Goal: Information Seeking & Learning: Learn about a topic

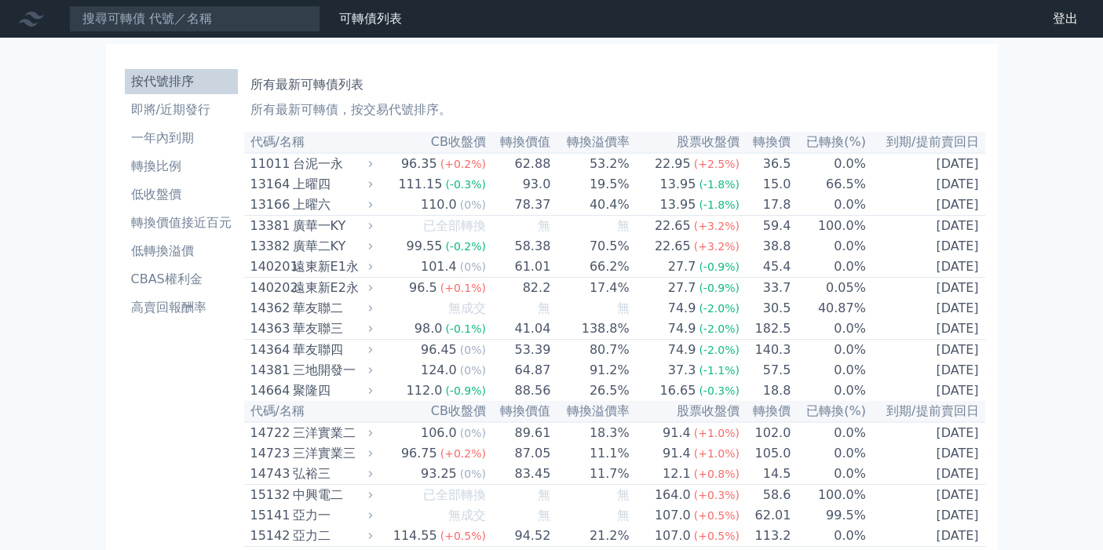
scroll to position [1761, 0]
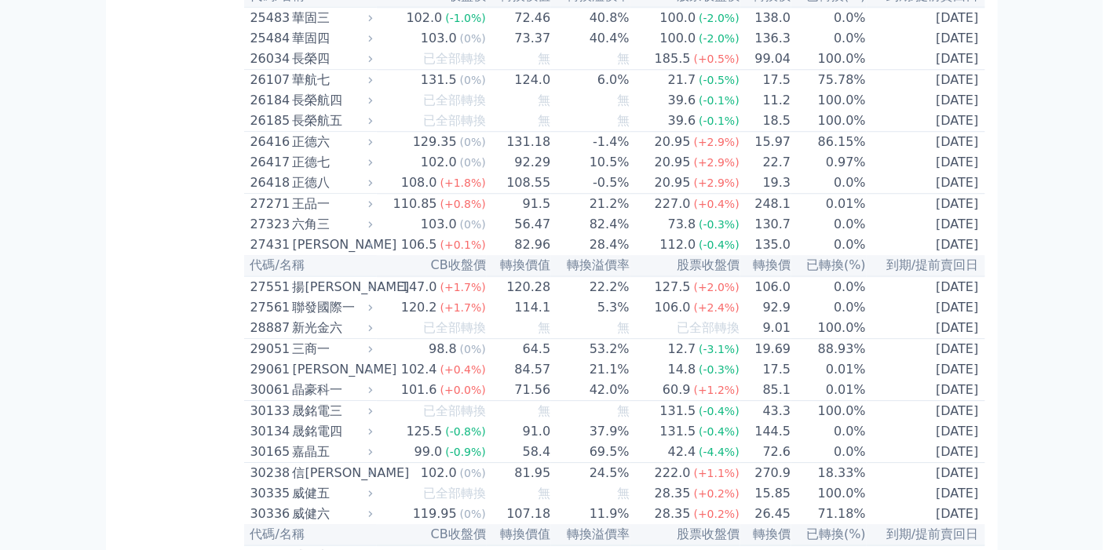
click at [554, 173] on td "10.5%" at bounding box center [590, 162] width 78 height 20
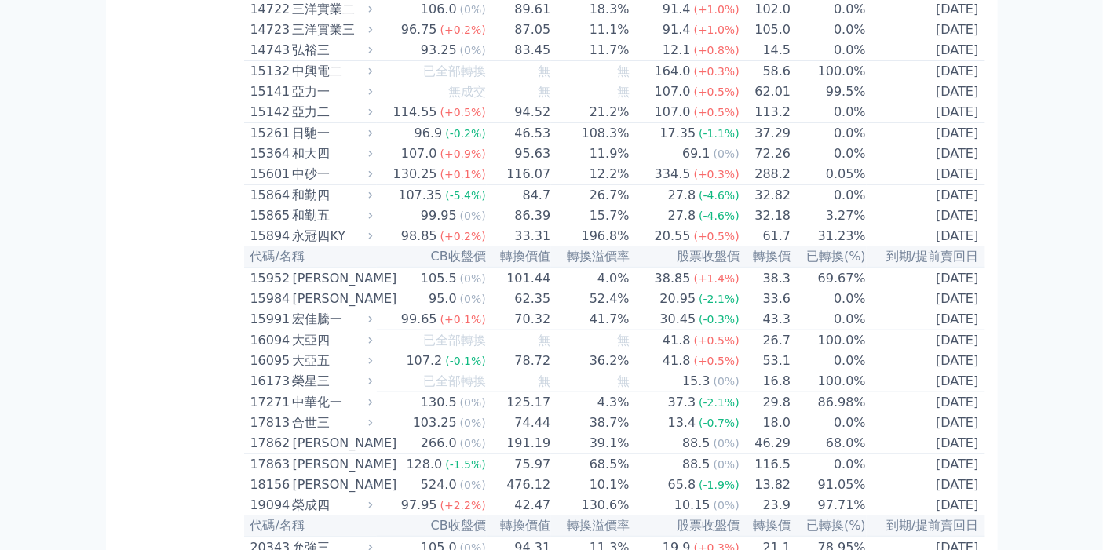
scroll to position [422, 0]
click at [314, 165] on div "和大四" at bounding box center [331, 155] width 77 height 19
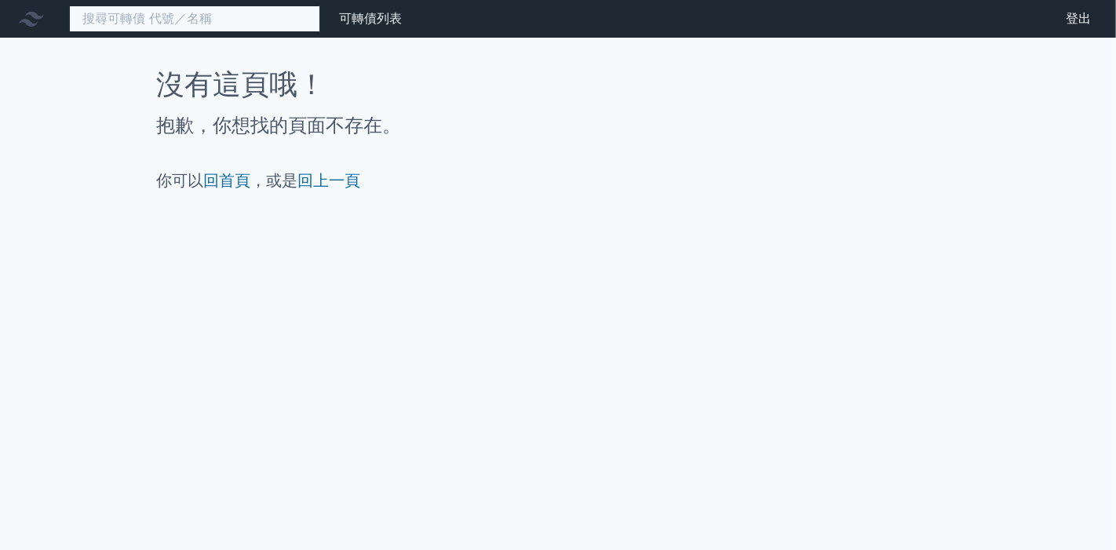
click at [280, 21] on input at bounding box center [194, 18] width 251 height 27
type input "1536"
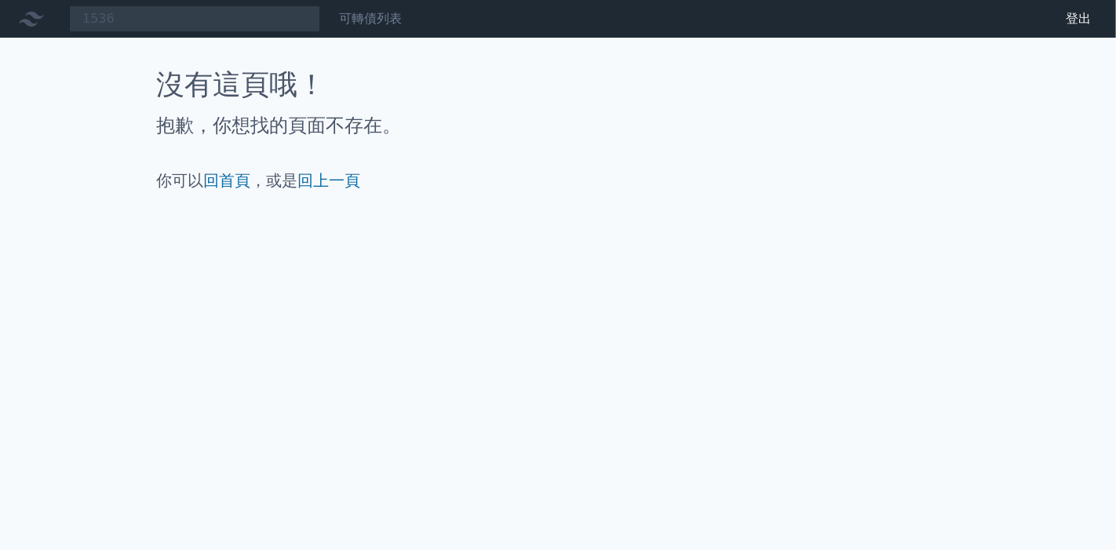
click at [374, 23] on link "可轉債列表" at bounding box center [370, 18] width 63 height 15
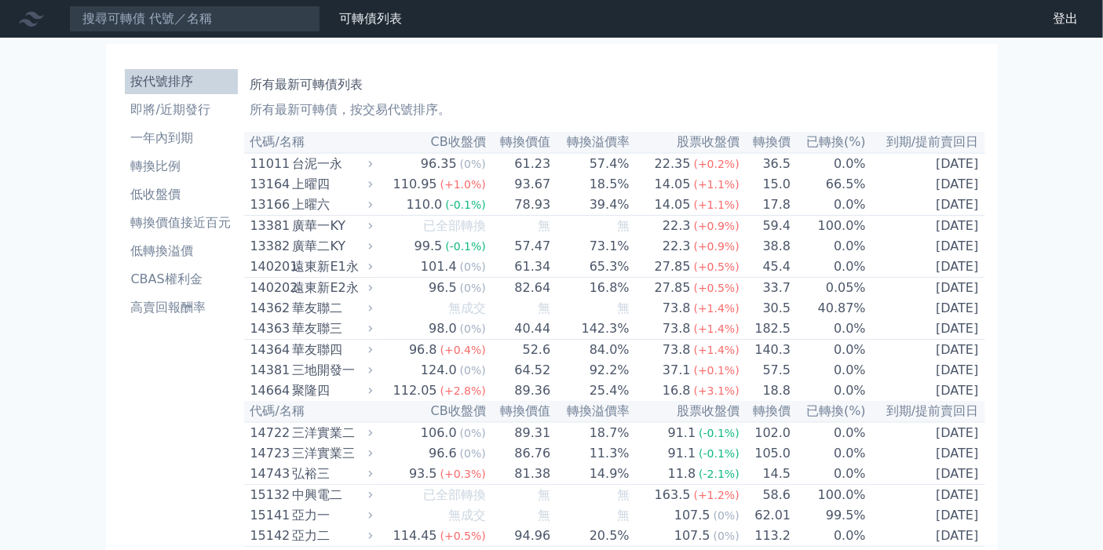
click at [351, 159] on div "台泥一永" at bounding box center [331, 164] width 77 height 19
click at [318, 169] on div "台泥一永" at bounding box center [331, 164] width 77 height 19
click at [162, 111] on li "即將/近期發行" at bounding box center [181, 109] width 113 height 19
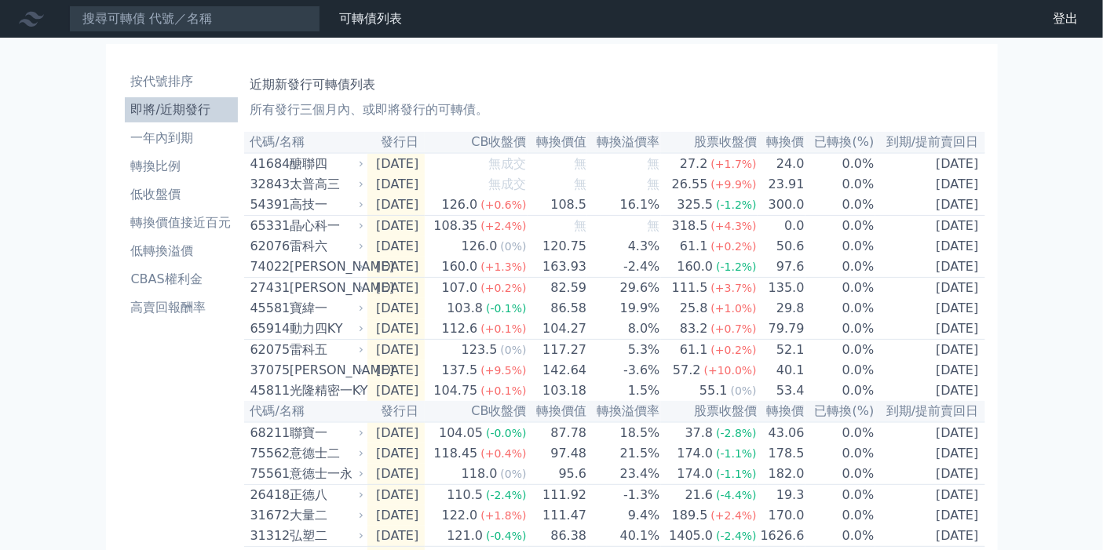
click at [35, 16] on icon at bounding box center [31, 19] width 25 height 15
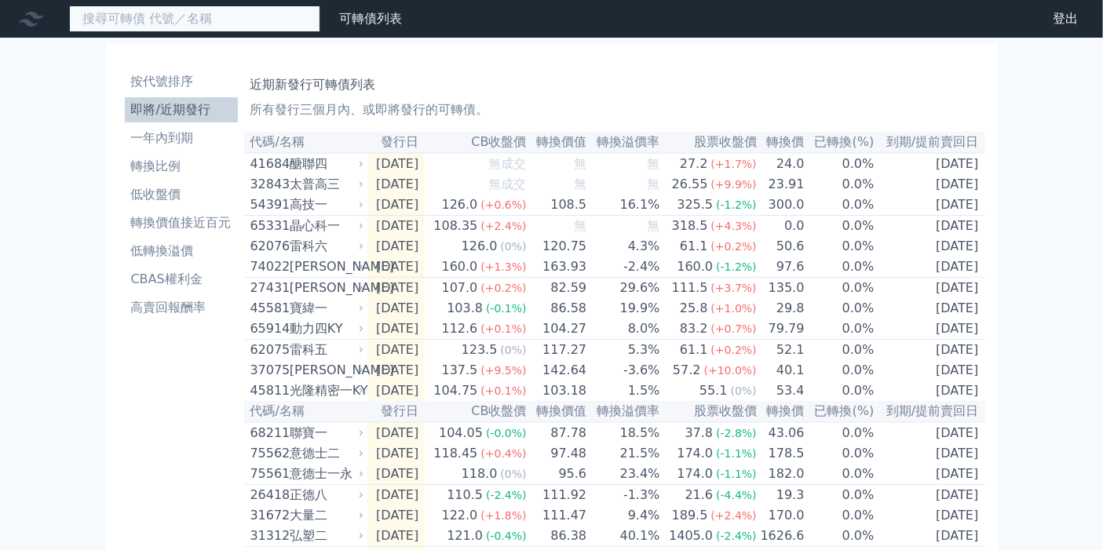
click at [175, 18] on input at bounding box center [194, 18] width 251 height 27
type input "1536"
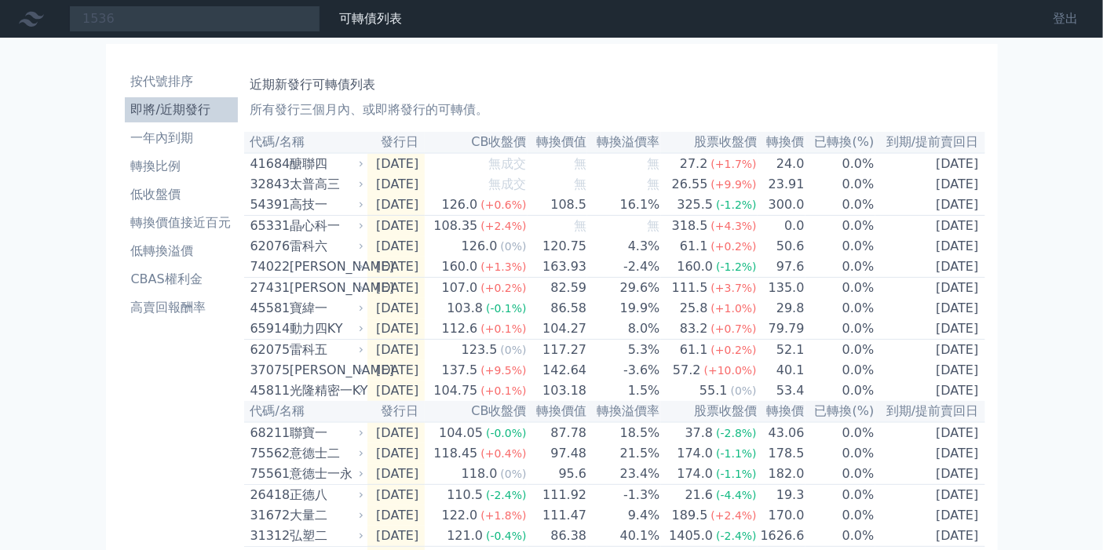
click at [1066, 17] on link "登出" at bounding box center [1065, 18] width 50 height 25
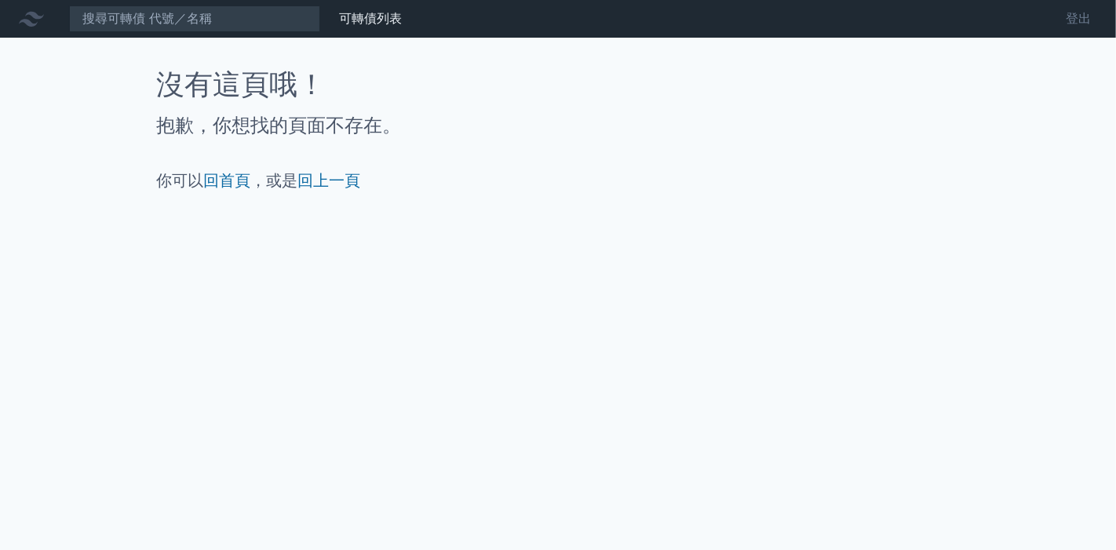
click at [1081, 24] on link "登出" at bounding box center [1078, 18] width 50 height 25
click at [1079, 21] on link "登出" at bounding box center [1078, 18] width 50 height 25
click at [335, 171] on link "回上一頁" at bounding box center [329, 180] width 63 height 19
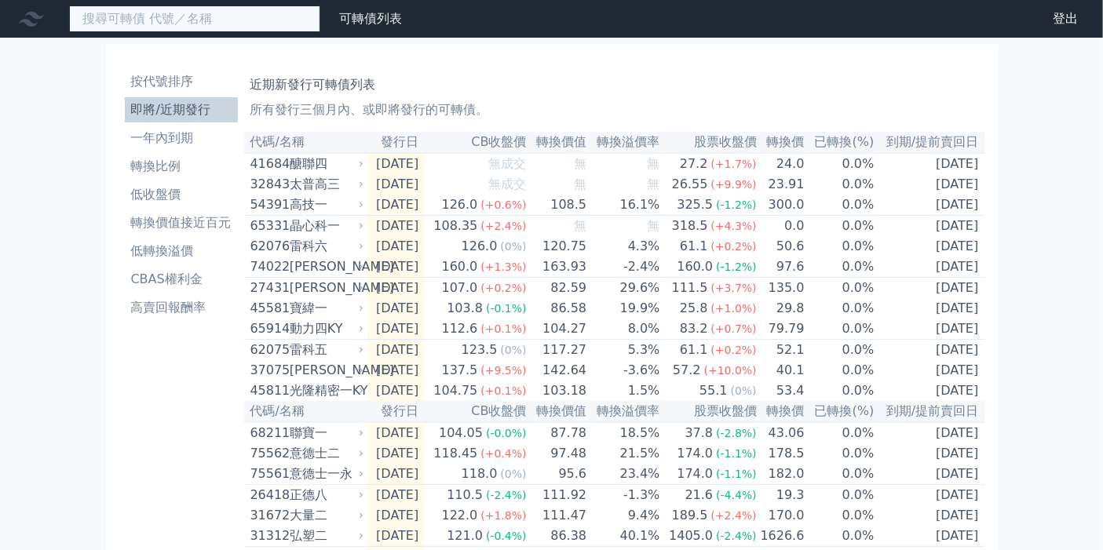
click at [142, 17] on input at bounding box center [194, 18] width 251 height 27
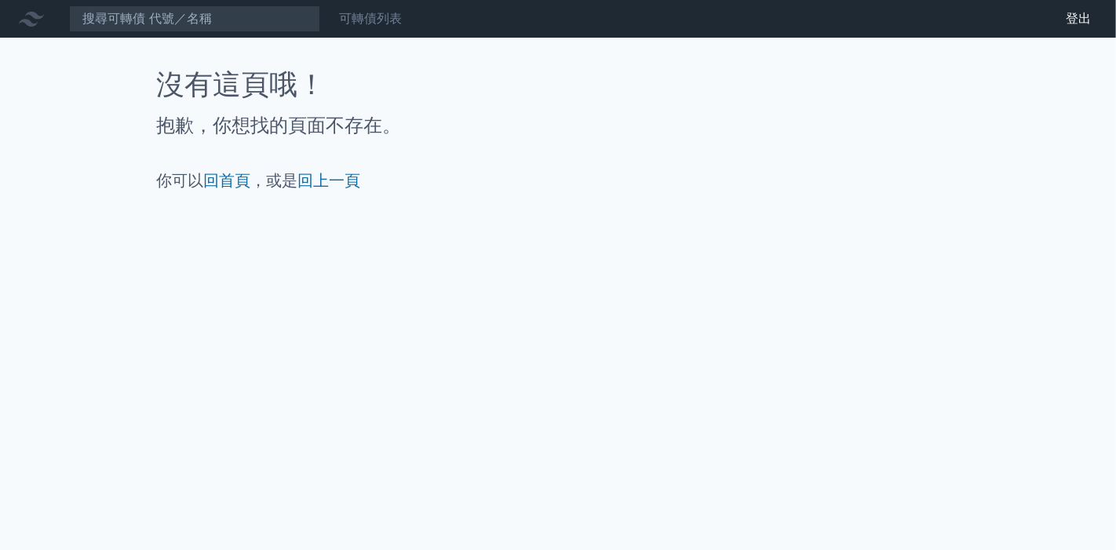
click at [350, 23] on link "可轉債列表" at bounding box center [370, 18] width 63 height 15
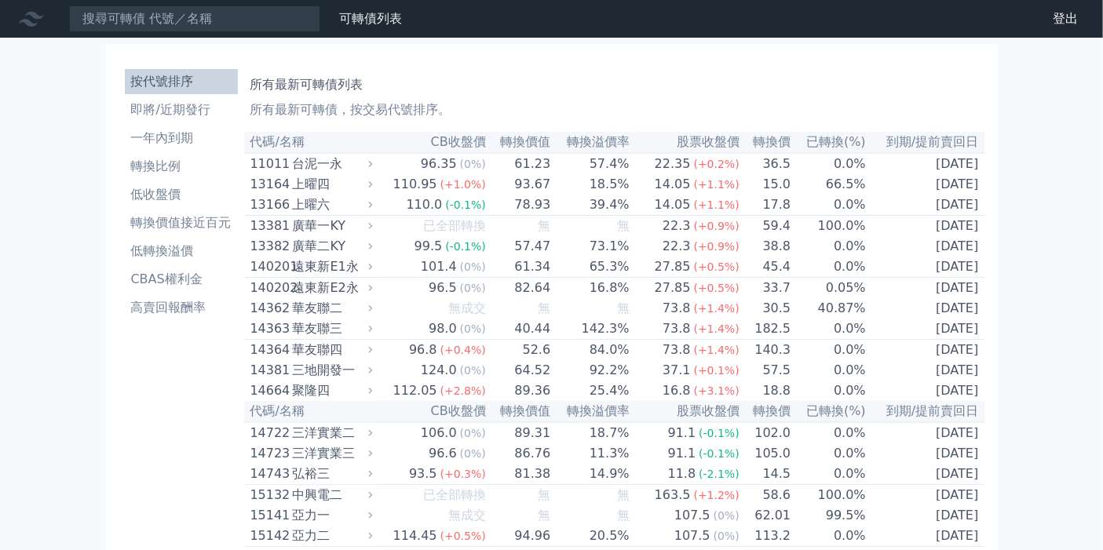
click at [31, 18] on icon at bounding box center [31, 18] width 25 height 25
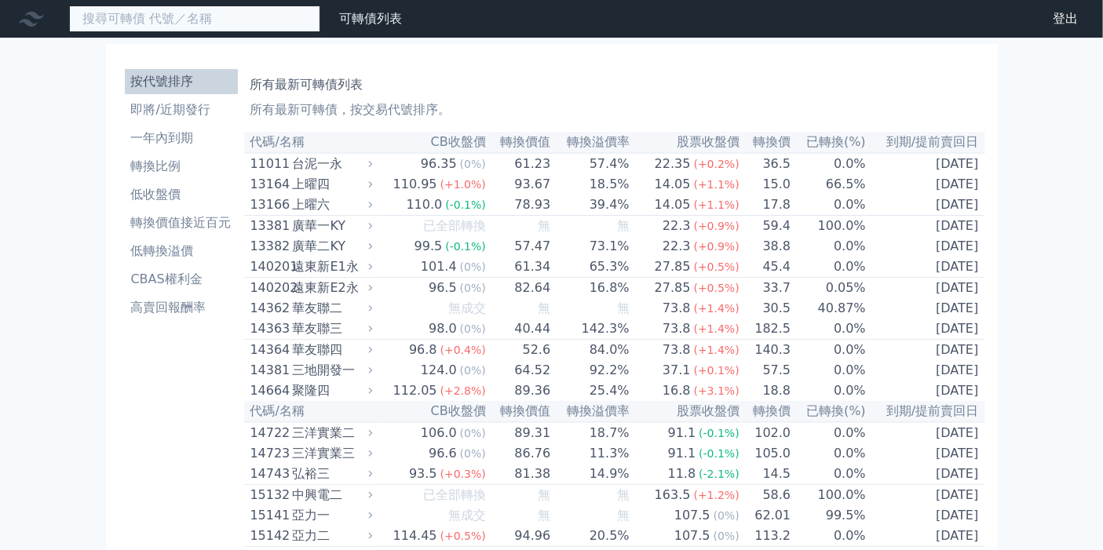
click at [188, 14] on input at bounding box center [194, 18] width 251 height 27
type input "1536"
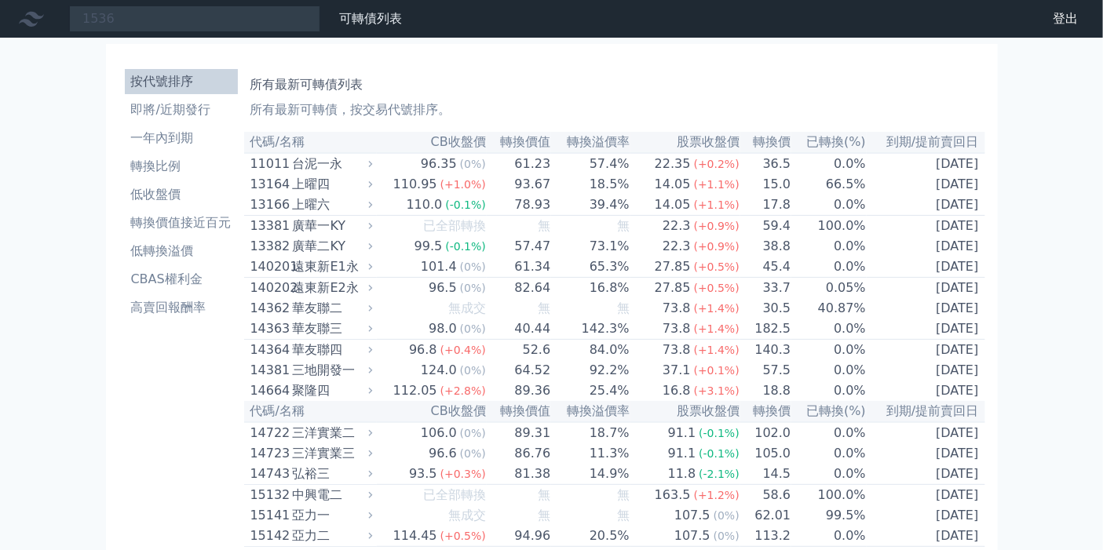
click at [28, 20] on icon at bounding box center [31, 19] width 25 height 15
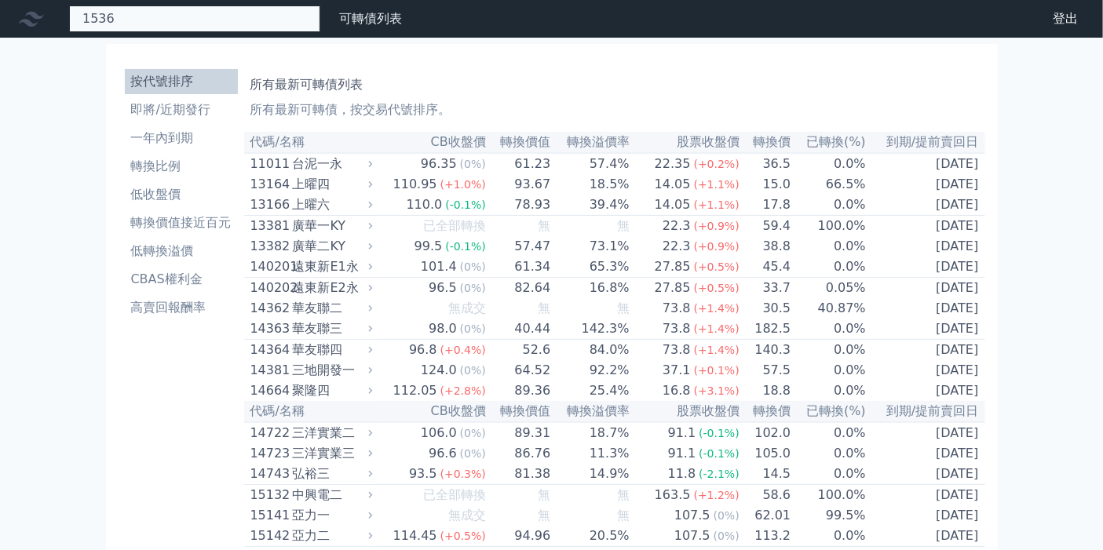
click at [135, 22] on input "1536" at bounding box center [194, 18] width 251 height 27
click at [221, 24] on input at bounding box center [194, 18] width 251 height 27
click at [263, 16] on input at bounding box center [194, 18] width 251 height 27
type input "2330"
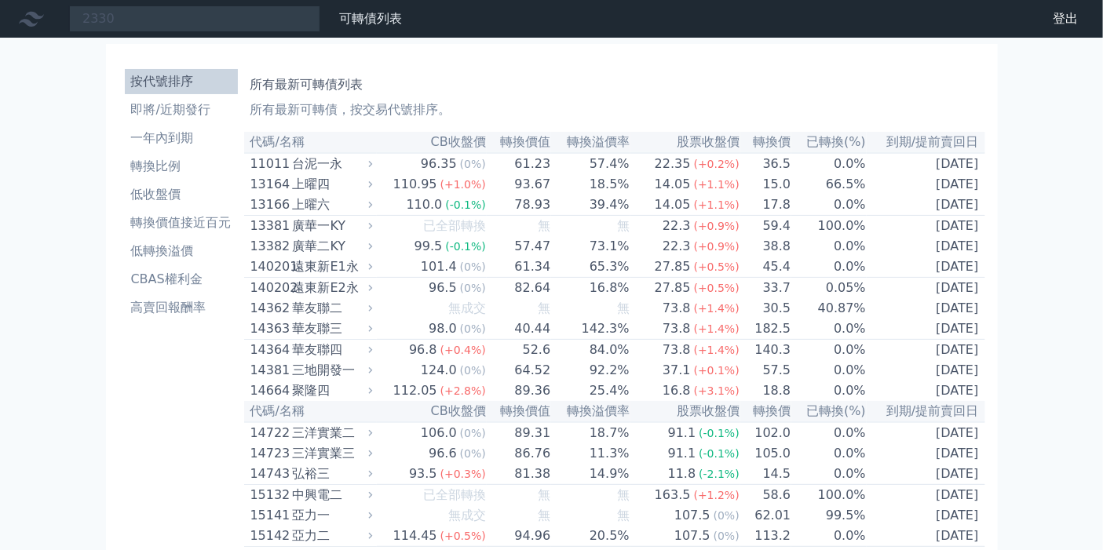
click at [312, 208] on div "上曜六" at bounding box center [331, 204] width 77 height 19
click at [310, 214] on div "上曜六" at bounding box center [331, 204] width 77 height 19
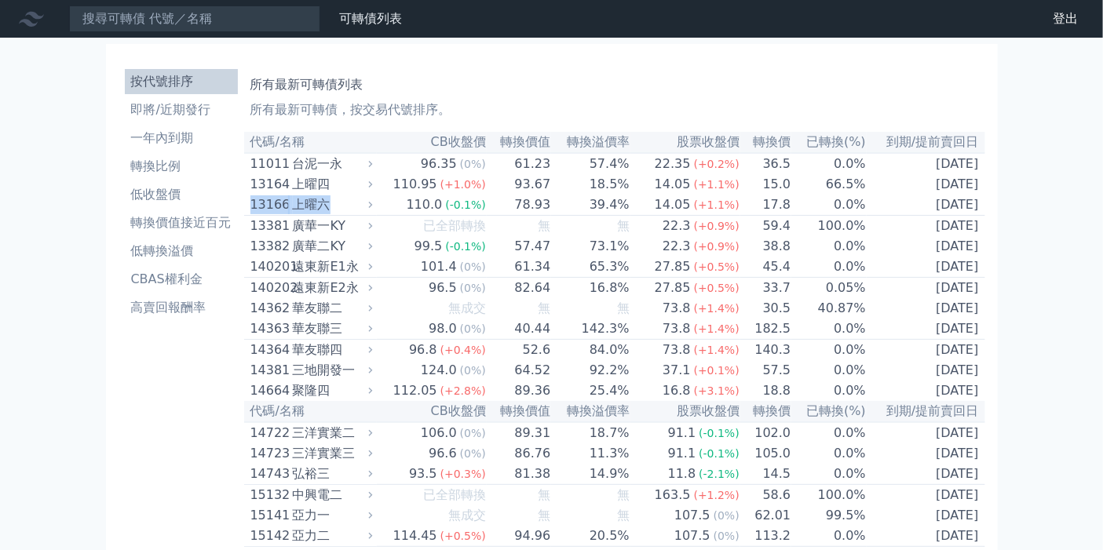
click at [310, 214] on div "上曜六" at bounding box center [331, 204] width 77 height 19
click at [323, 194] on div "上曜四" at bounding box center [331, 184] width 77 height 19
click at [319, 192] on div "上曜四" at bounding box center [331, 184] width 77 height 19
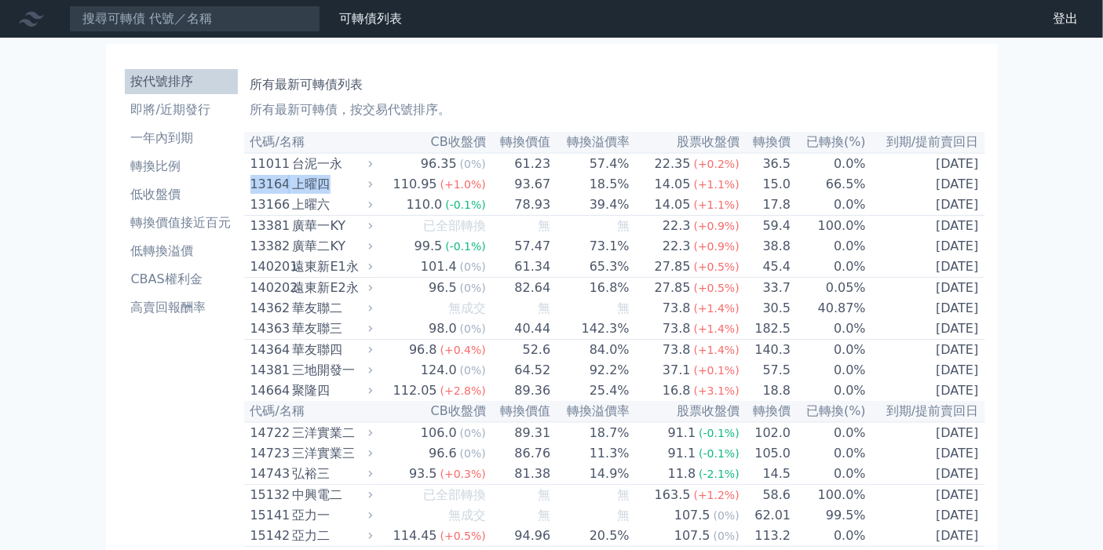
click at [319, 192] on div "上曜四" at bounding box center [331, 184] width 77 height 19
click at [1065, 20] on link "登出" at bounding box center [1065, 18] width 50 height 25
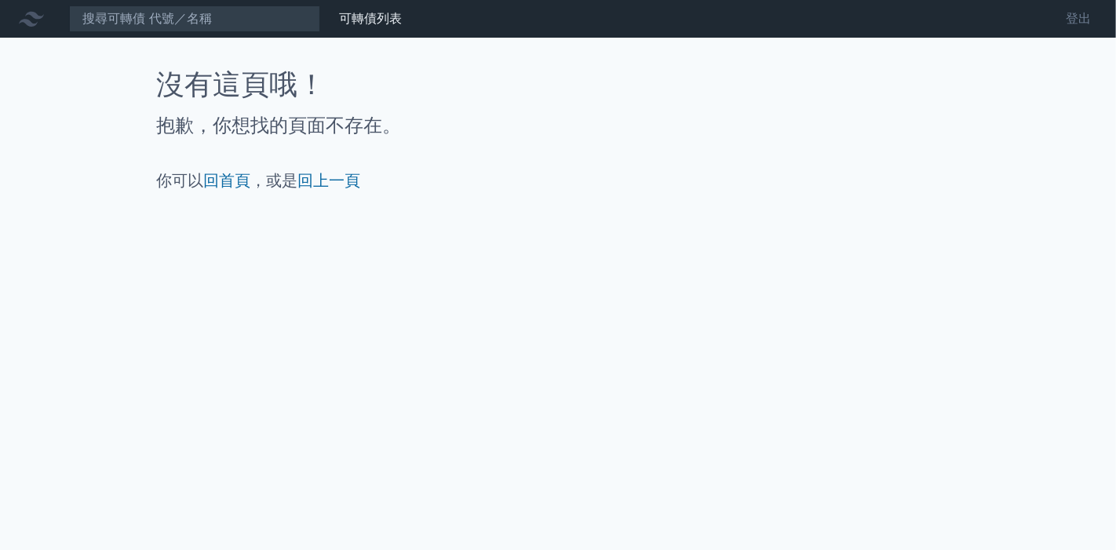
click at [1074, 22] on link "登出" at bounding box center [1078, 18] width 50 height 25
click at [1071, 14] on link "登出" at bounding box center [1078, 18] width 50 height 25
drag, startPoint x: 1082, startPoint y: 24, endPoint x: 677, endPoint y: 216, distance: 448.0
click at [677, 216] on div "可轉債列表 財務數據 可轉債列表 財務數據 登出 登出 沒有這頁哦！ 抱歉，你想找的頁面不存在。 你可以 回首頁 ，或是 回上一頁" at bounding box center [558, 275] width 1116 height 550
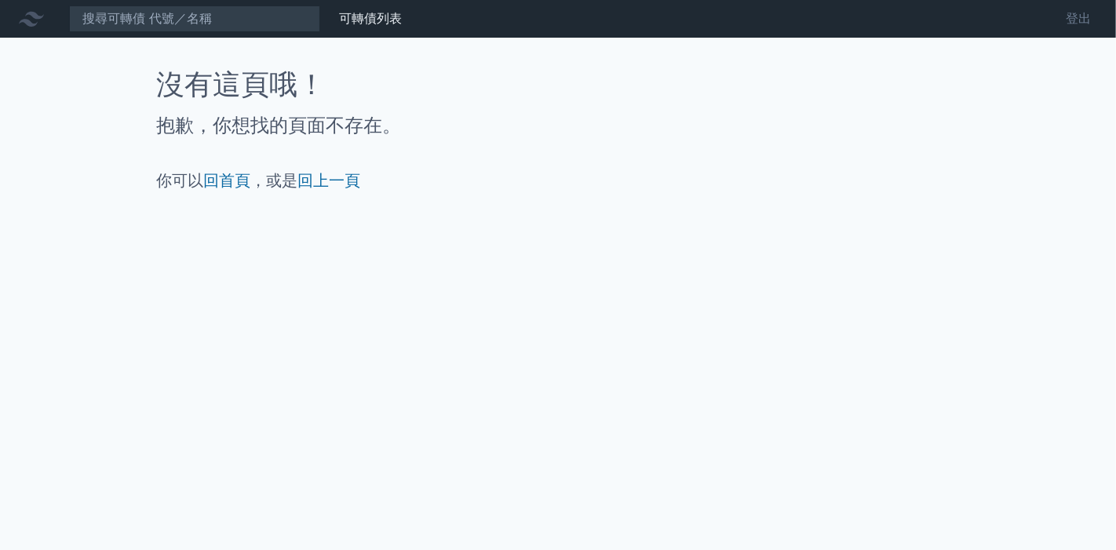
click at [1069, 20] on link "登出" at bounding box center [1078, 18] width 50 height 25
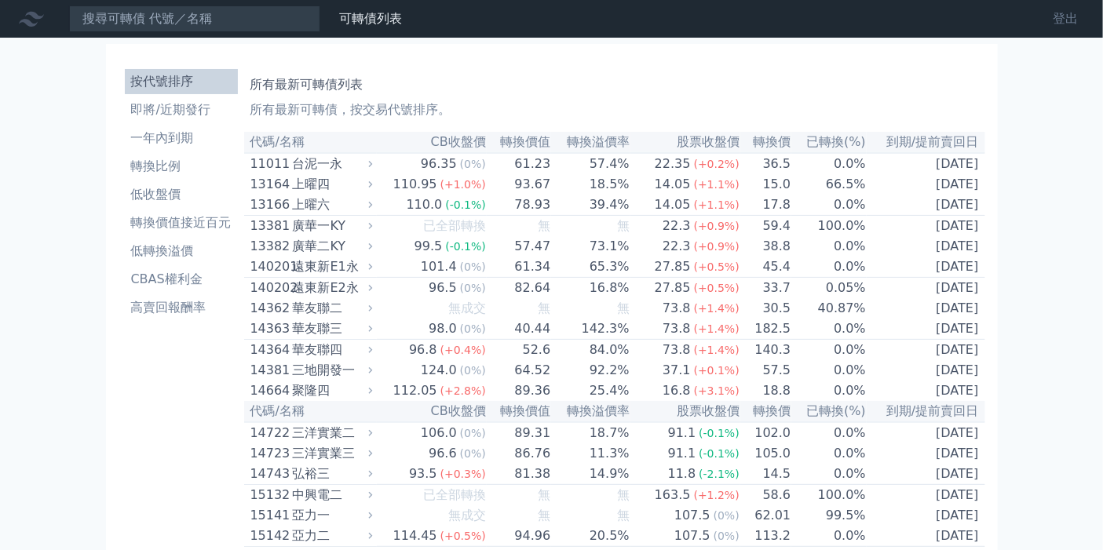
click at [1059, 23] on link "登出" at bounding box center [1065, 18] width 50 height 25
click at [1063, 22] on link "登出" at bounding box center [1065, 18] width 50 height 25
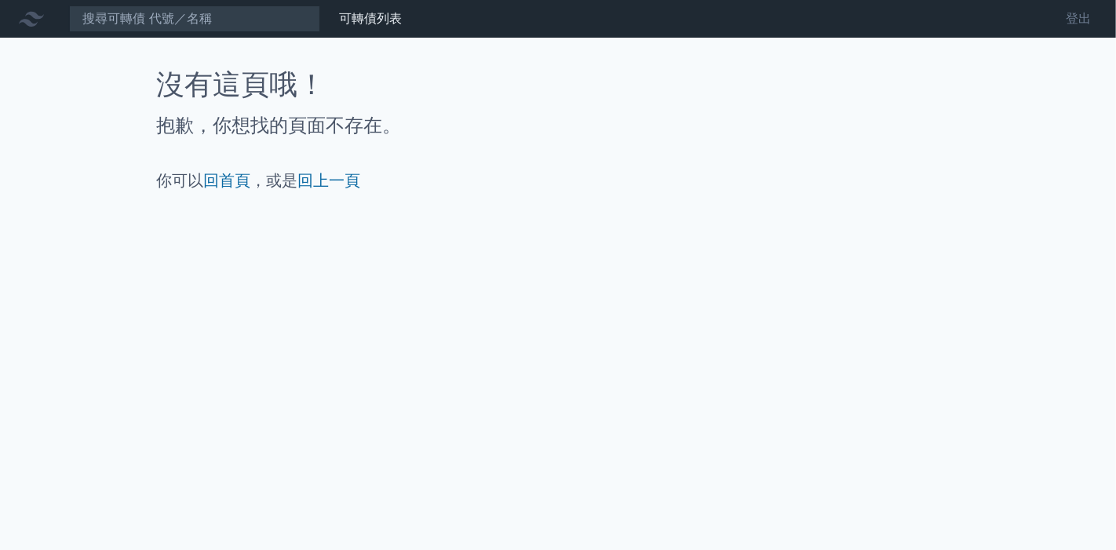
click at [1070, 20] on link "登出" at bounding box center [1078, 18] width 50 height 25
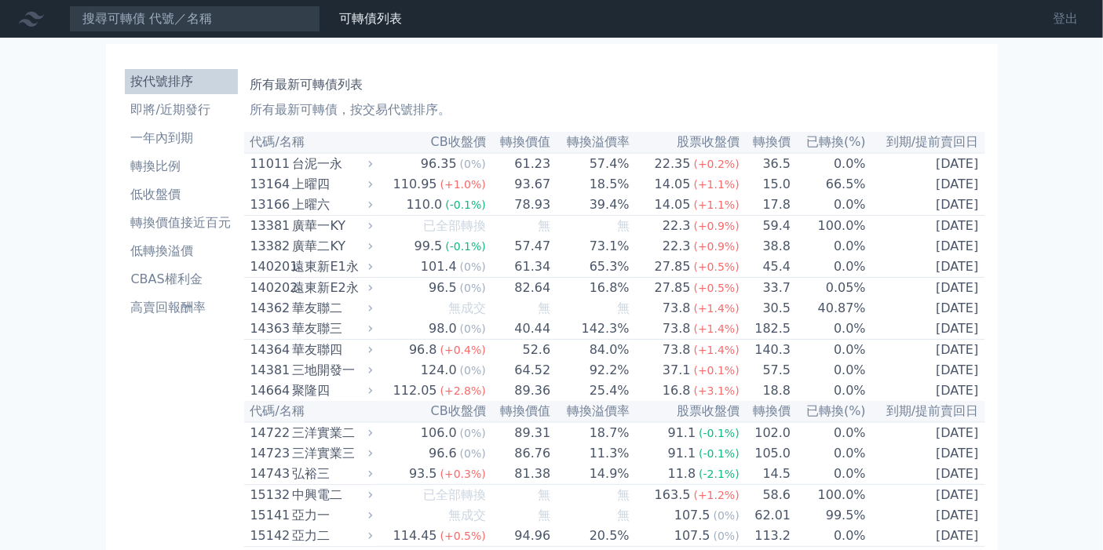
click at [1075, 20] on link "登出" at bounding box center [1065, 18] width 50 height 25
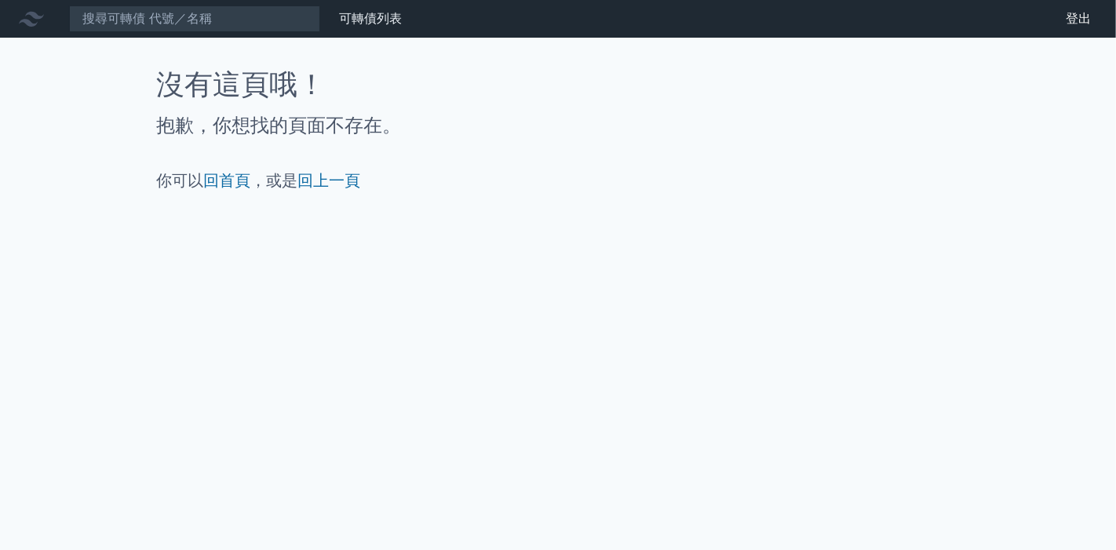
click at [40, 15] on icon at bounding box center [31, 18] width 25 height 25
click at [33, 22] on icon at bounding box center [31, 18] width 25 height 25
click at [368, 24] on link "可轉債列表" at bounding box center [370, 18] width 63 height 15
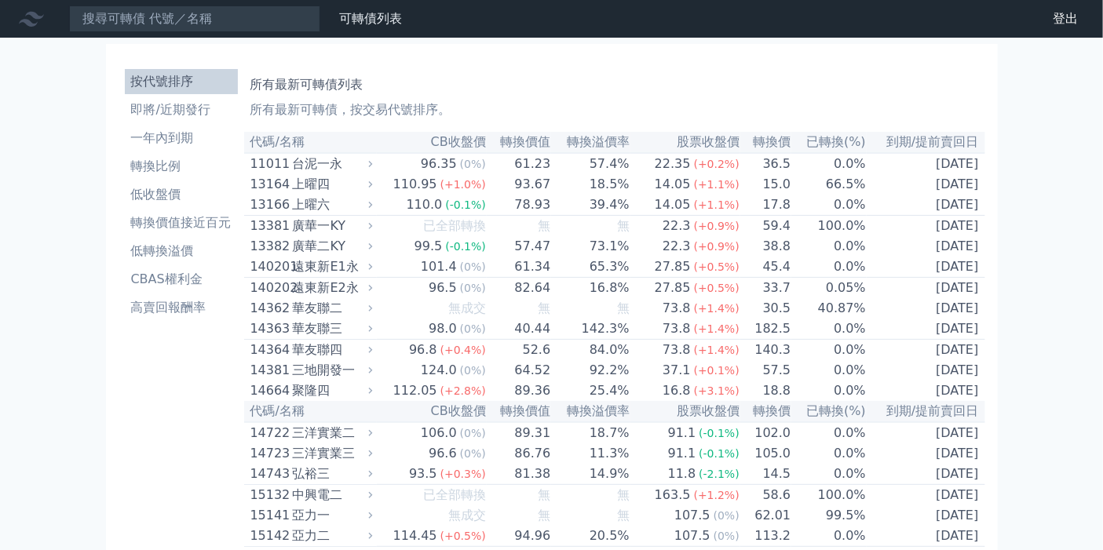
scroll to position [335, 0]
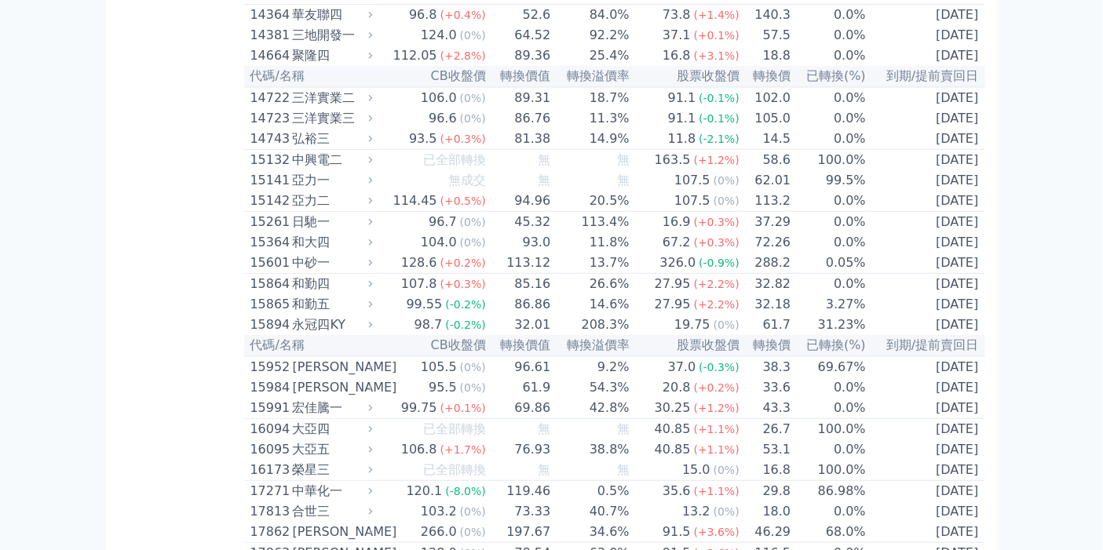
click at [265, 252] on div "15364" at bounding box center [269, 242] width 38 height 19
drag, startPoint x: 244, startPoint y: 4, endPoint x: 76, endPoint y: 309, distance: 348.5
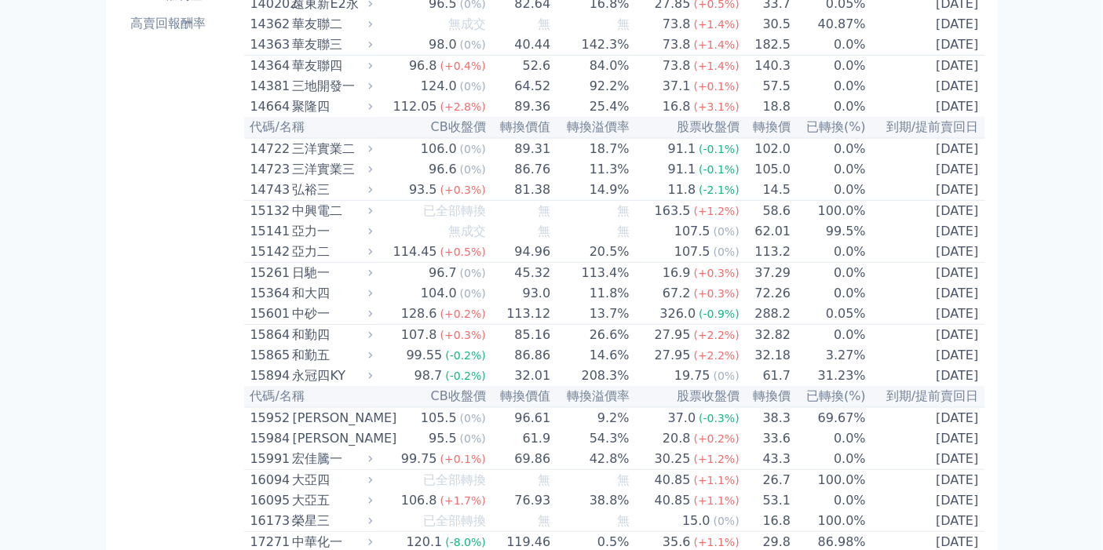
scroll to position [0, 0]
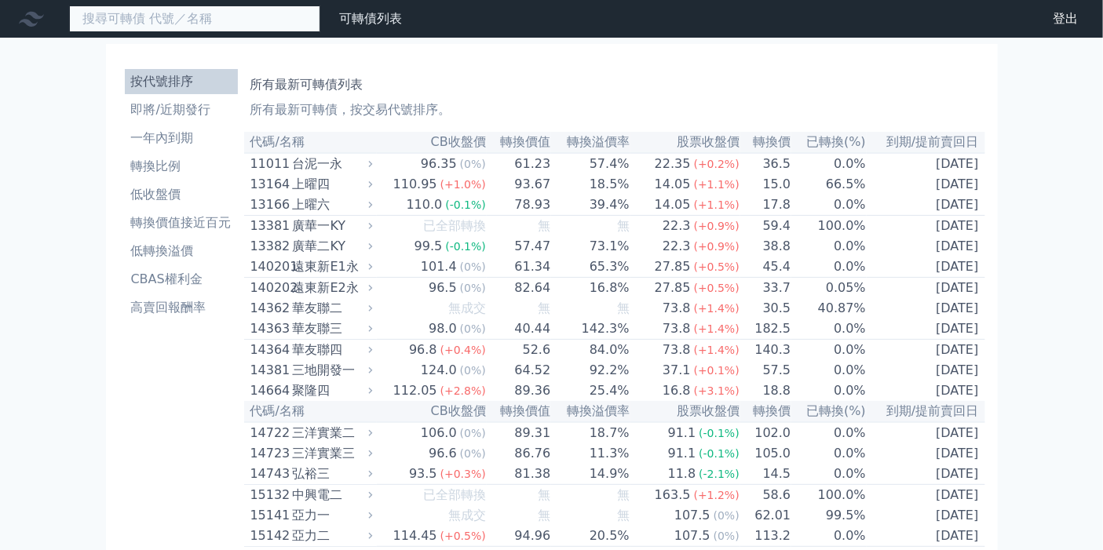
click at [159, 20] on input at bounding box center [194, 18] width 251 height 27
click at [193, 24] on input at bounding box center [194, 18] width 251 height 27
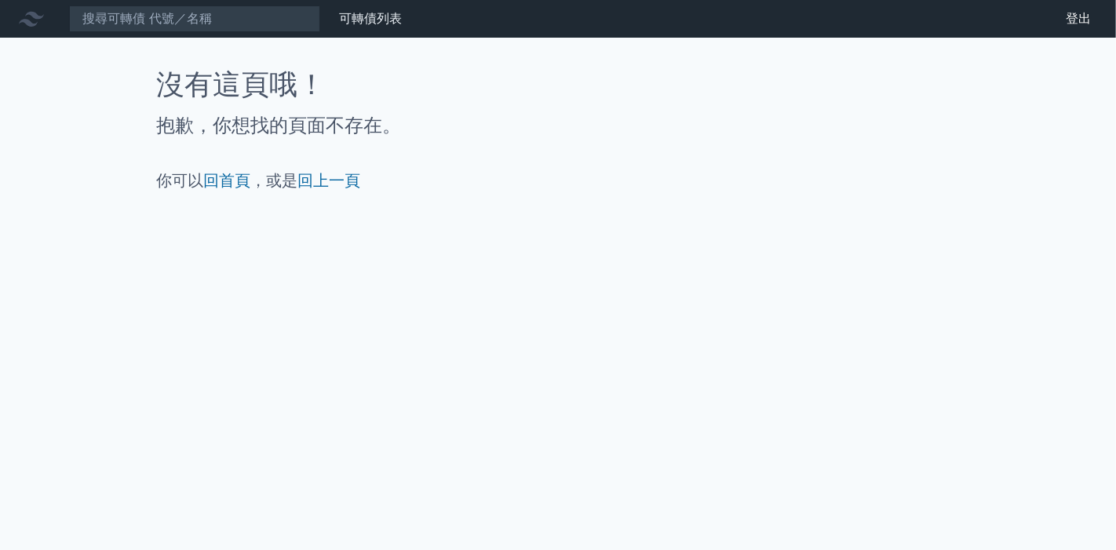
click at [210, 236] on div "可轉債列表 財務數據 可轉債列表 財務數據 登出 登出 沒有這頁哦！ 抱歉，你想找的頁面不存在。 你可以 回首頁 ，或是 回上一頁" at bounding box center [558, 275] width 1116 height 550
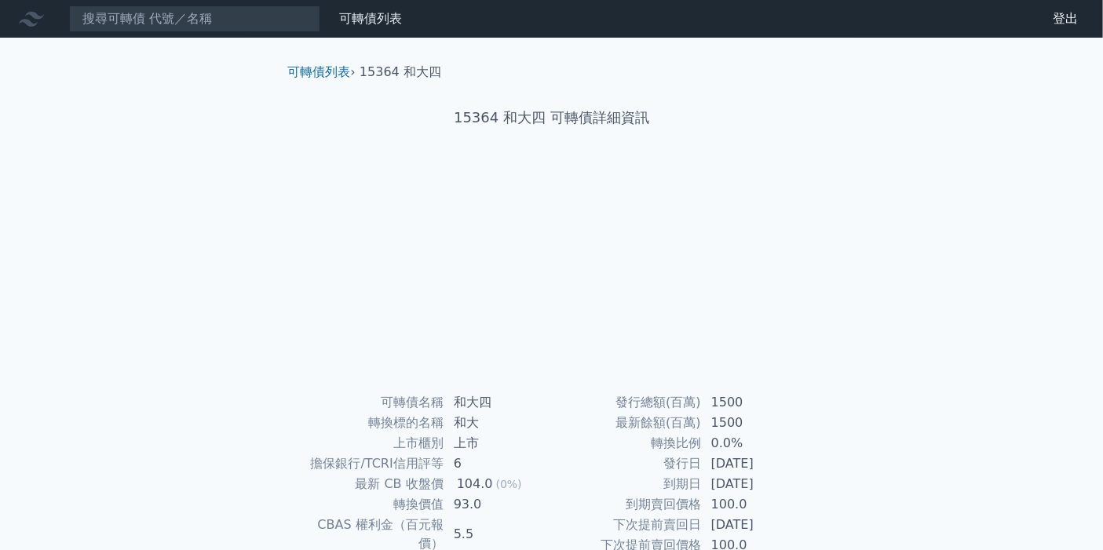
click at [25, 16] on icon at bounding box center [31, 18] width 25 height 25
click at [367, 24] on link "可轉債列表" at bounding box center [370, 18] width 63 height 15
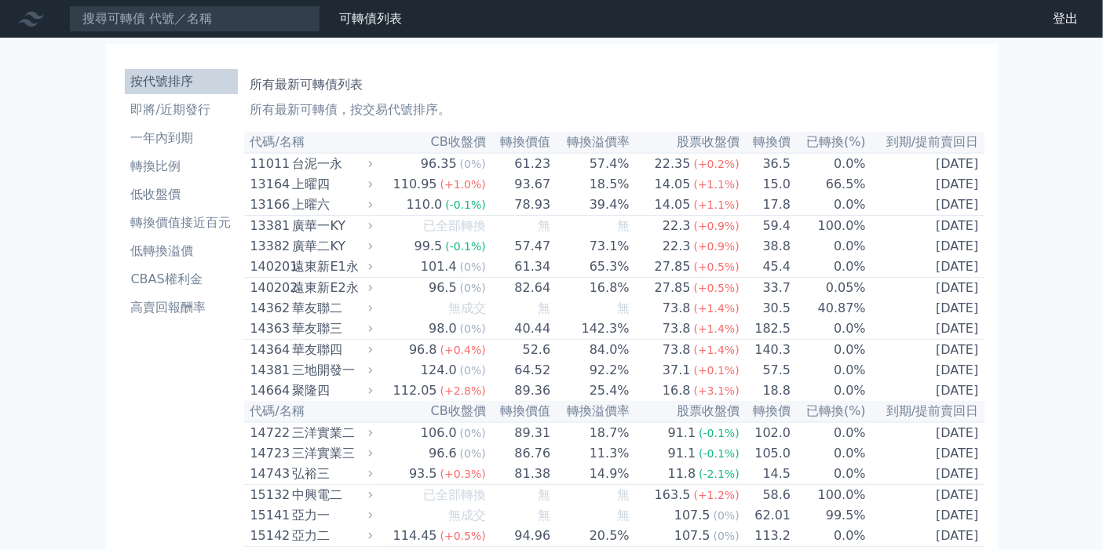
scroll to position [2897, 0]
